Goal: Transaction & Acquisition: Subscribe to service/newsletter

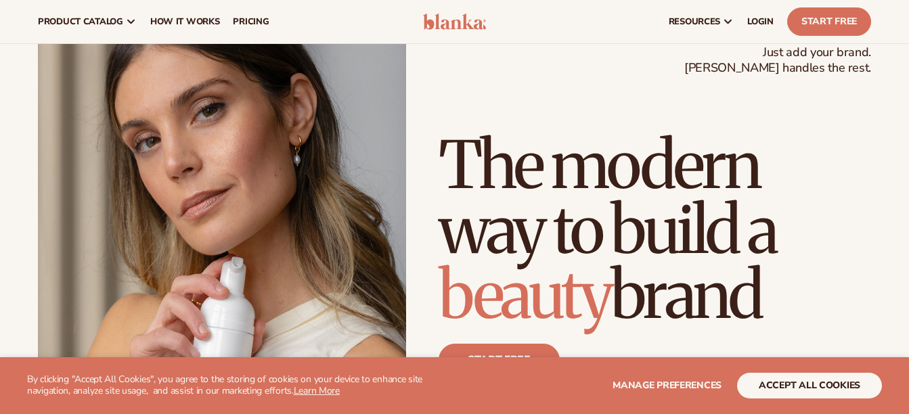
scroll to position [57, 0]
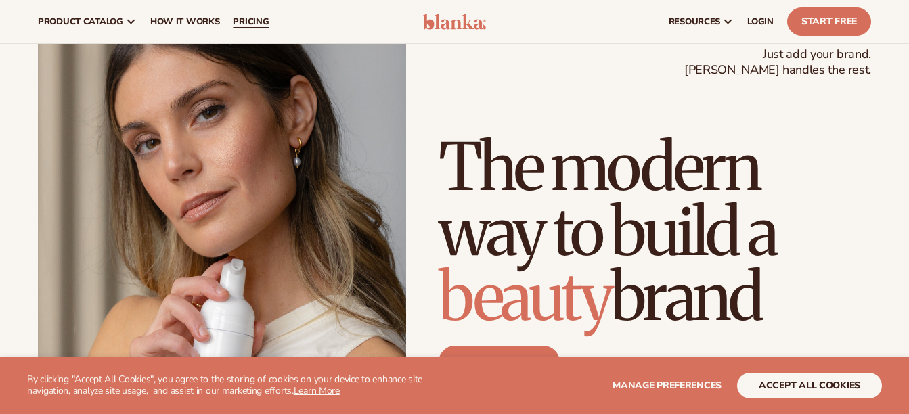
click at [242, 21] on span "pricing" at bounding box center [251, 21] width 36 height 11
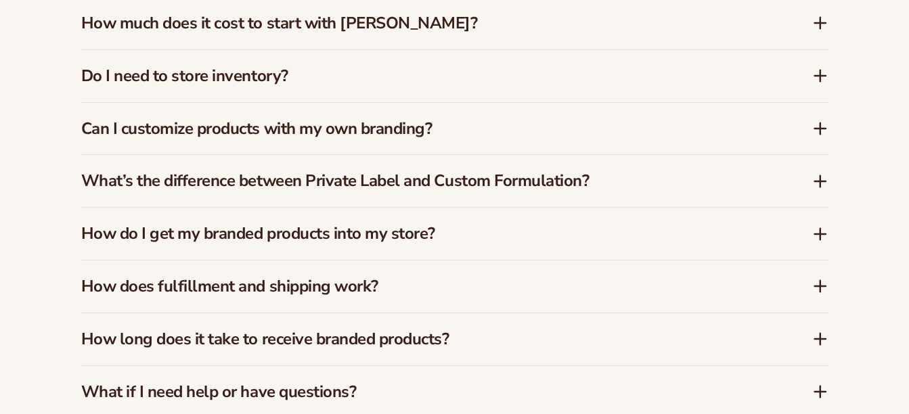
scroll to position [1193, 0]
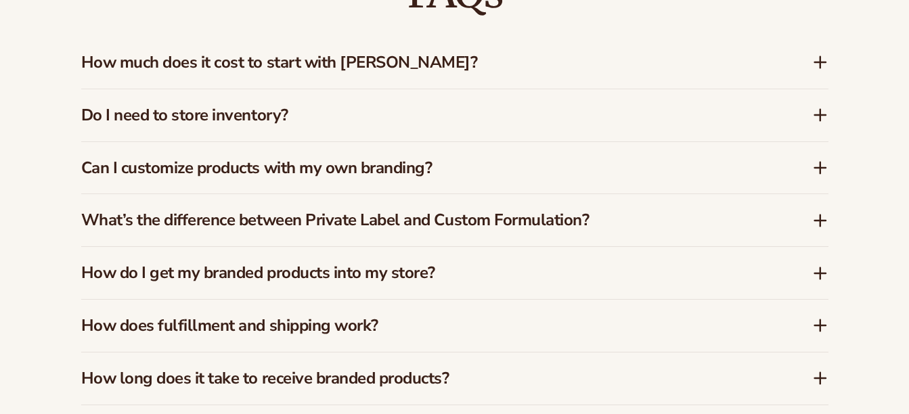
click at [361, 62] on div "How much does it cost to start with [PERSON_NAME]?" at bounding box center [454, 63] width 747 height 52
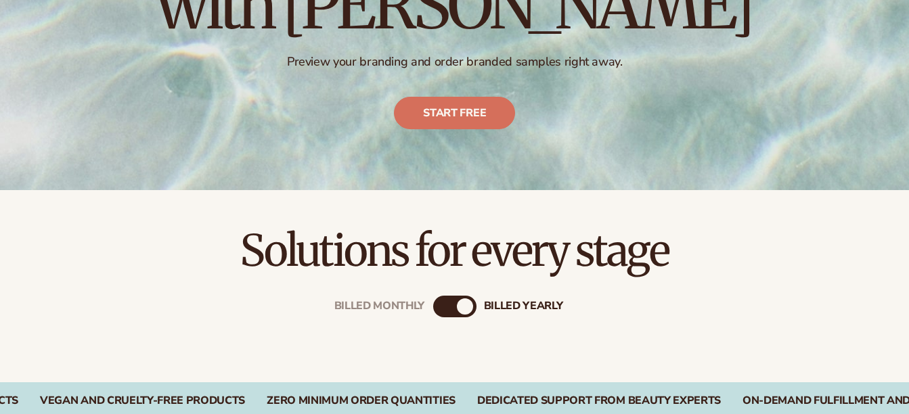
scroll to position [218, 0]
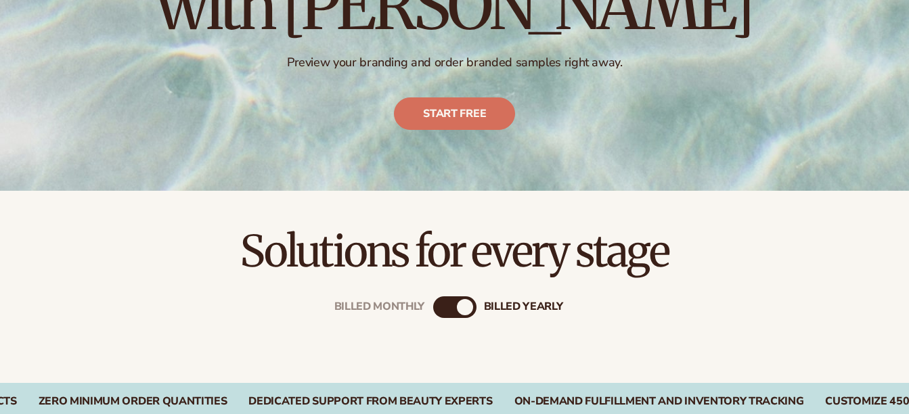
click at [451, 307] on div "Billed Monthly billed Yearly" at bounding box center [454, 307] width 43 height 22
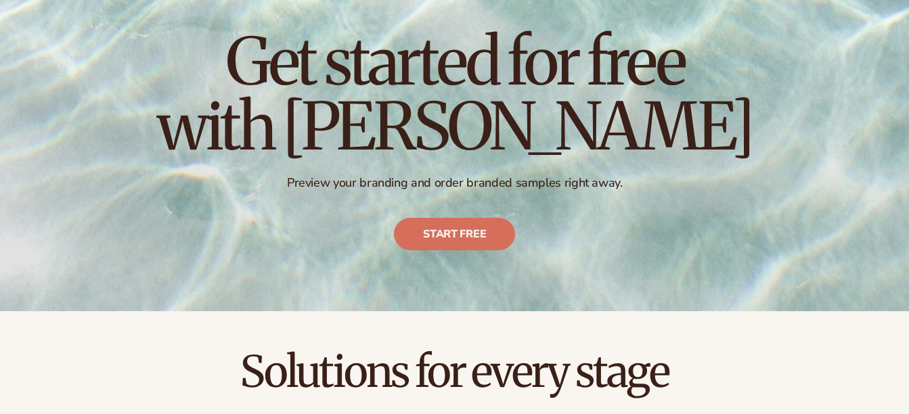
scroll to position [96, 0]
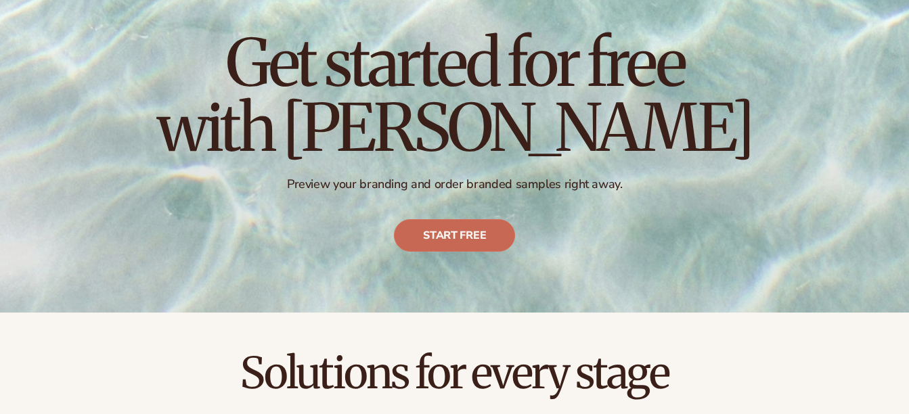
click at [420, 237] on link "Start free" at bounding box center [454, 235] width 121 height 32
